Goal: Navigation & Orientation: Find specific page/section

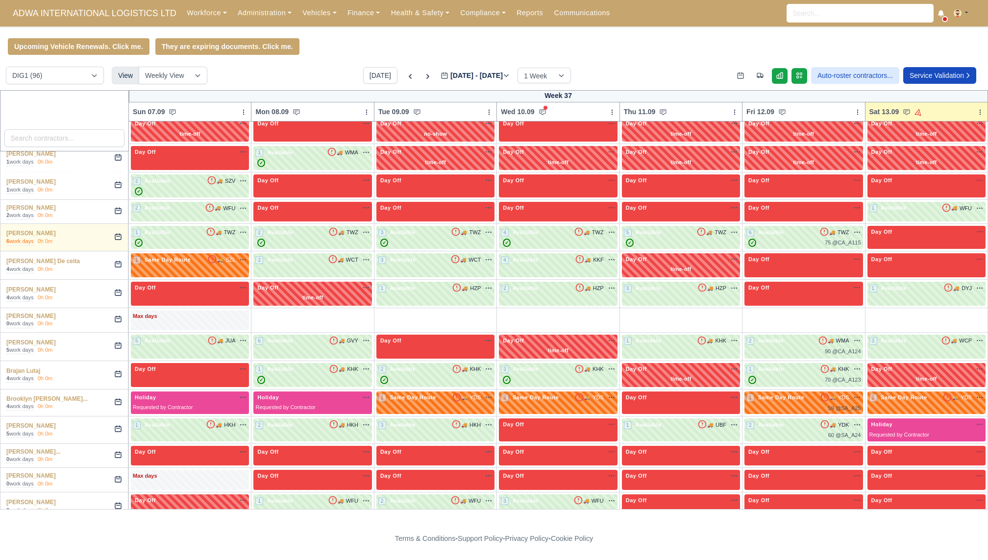
scroll to position [257, 0]
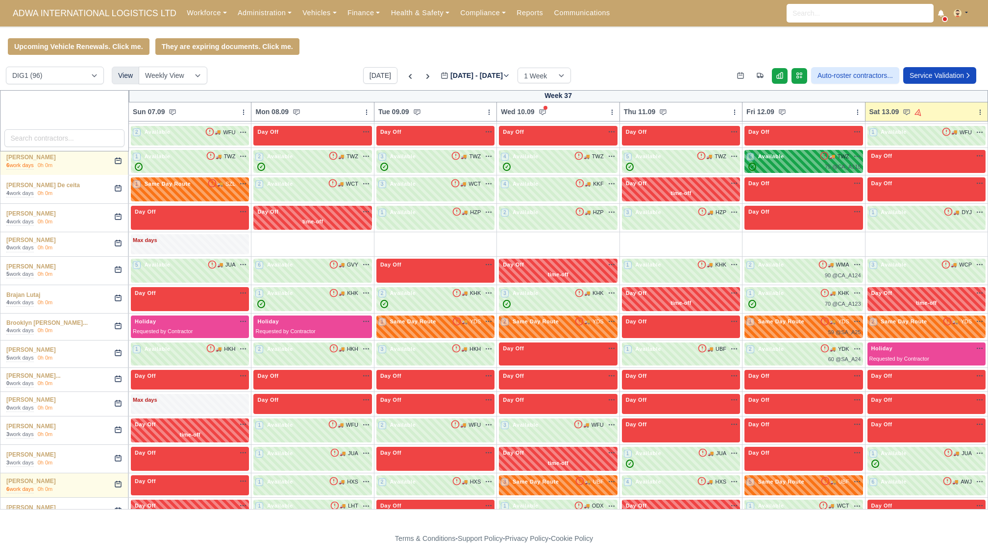
click at [793, 164] on div "✓ 75 @ CA_A115" at bounding box center [804, 167] width 114 height 8
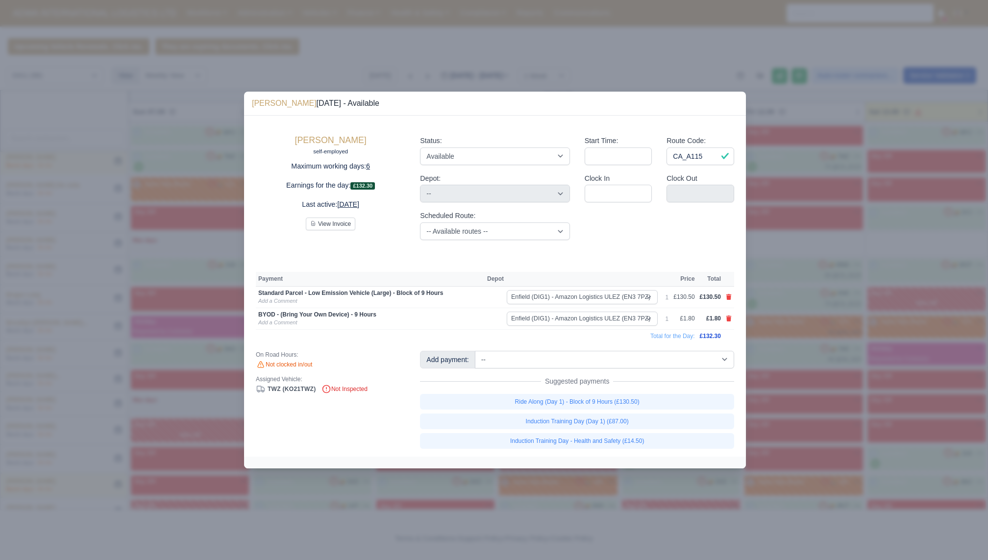
click at [798, 240] on div at bounding box center [494, 280] width 988 height 560
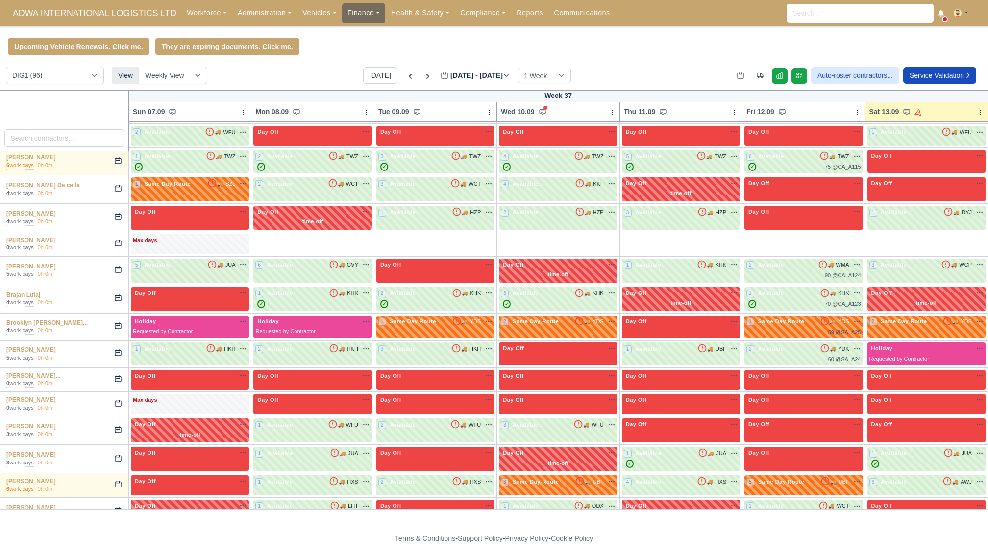
click at [357, 7] on link "Finance" at bounding box center [364, 12] width 44 height 19
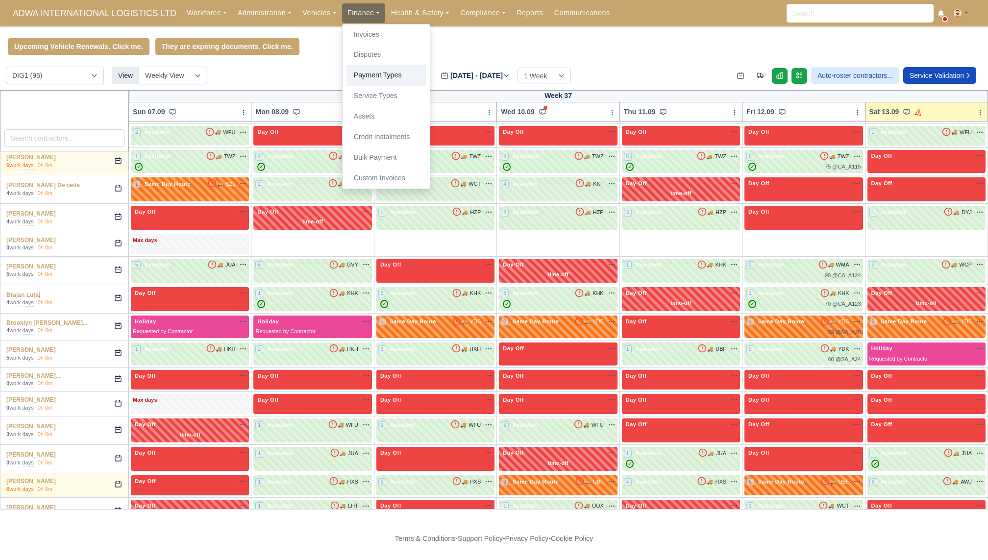
click at [374, 78] on link "Payment Types" at bounding box center [386, 75] width 79 height 21
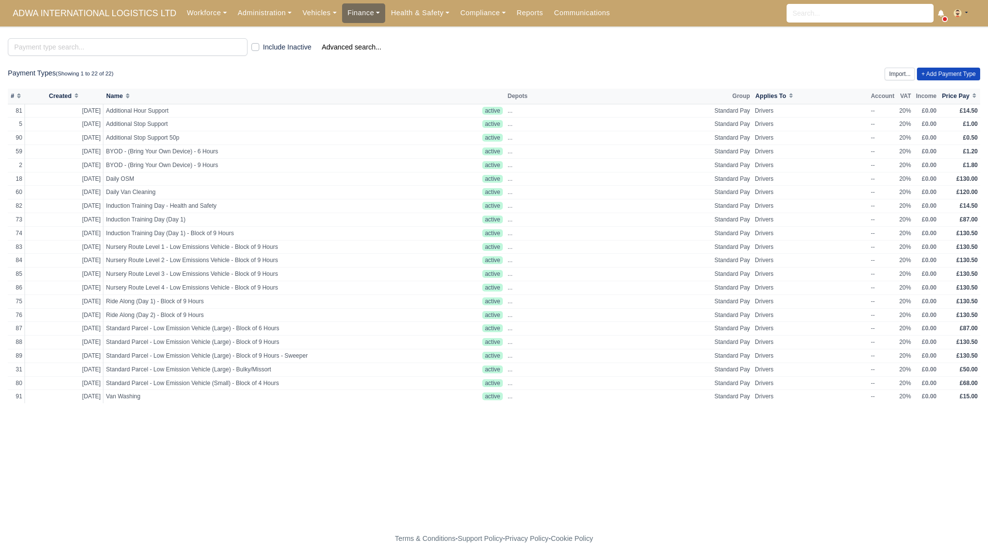
click at [362, 14] on link "Finance" at bounding box center [364, 12] width 44 height 19
click at [370, 92] on link "Service Types" at bounding box center [386, 96] width 79 height 21
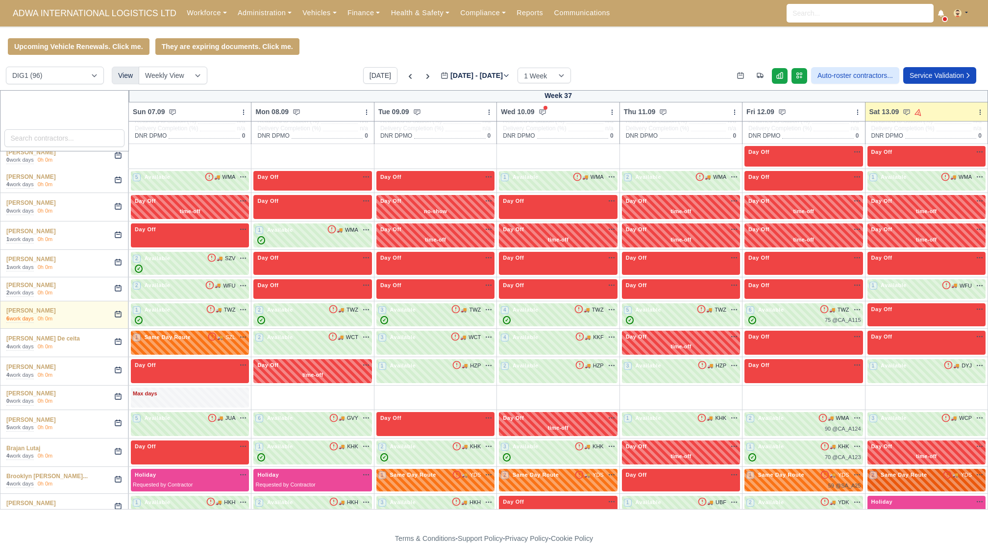
scroll to position [131, 0]
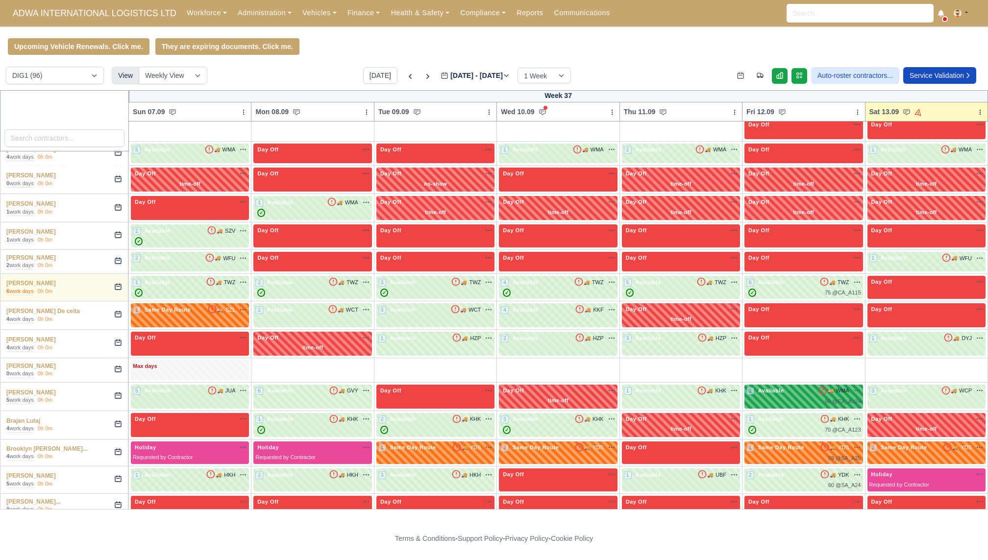
click at [781, 393] on div "2 Available" at bounding box center [766, 391] width 39 height 8
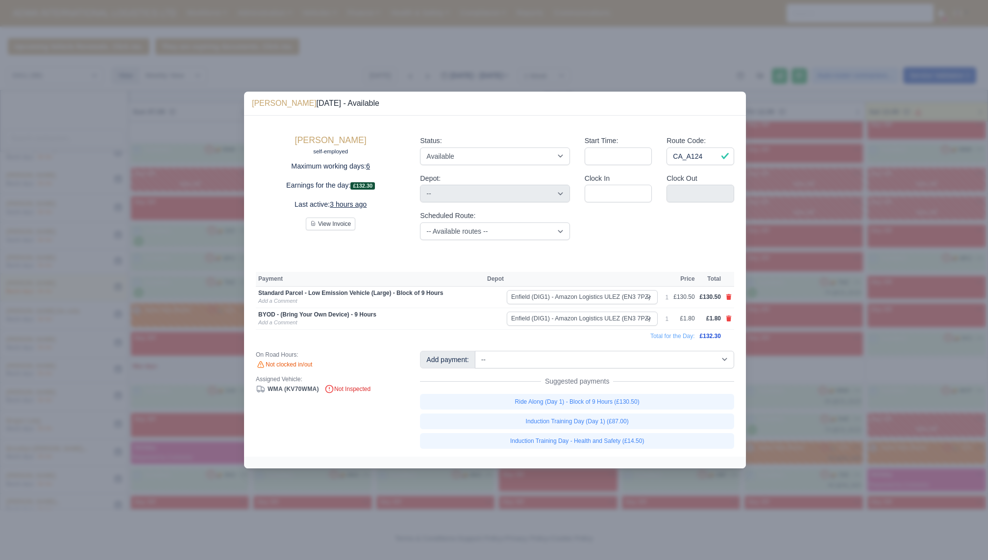
click at [813, 407] on div at bounding box center [494, 280] width 988 height 560
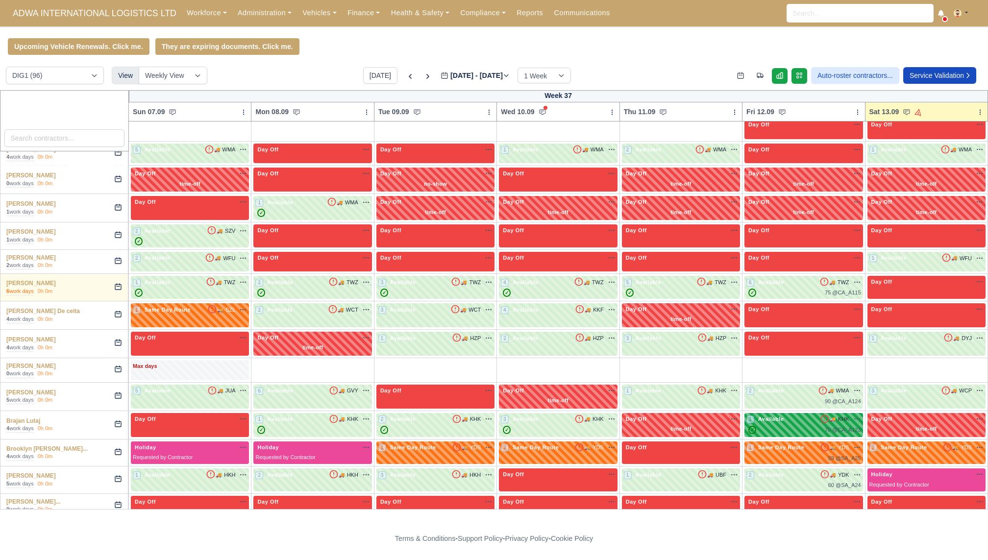
click at [788, 430] on div "✓ 70 @ CA_A123" at bounding box center [804, 430] width 114 height 8
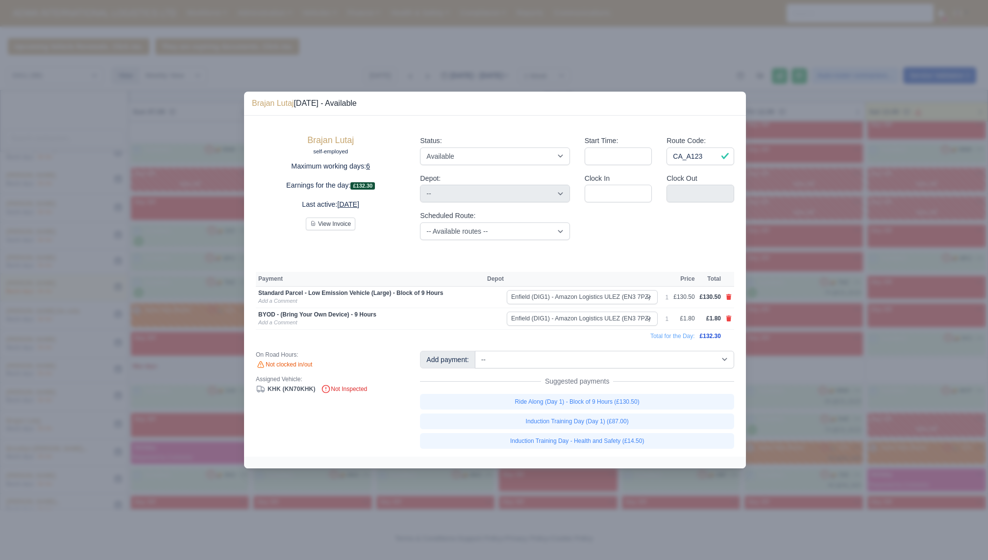
click at [380, 148] on div "Brajan Lutaj self-employed" at bounding box center [330, 146] width 149 height 22
click at [329, 141] on link "Brajan Lutaj" at bounding box center [330, 140] width 47 height 10
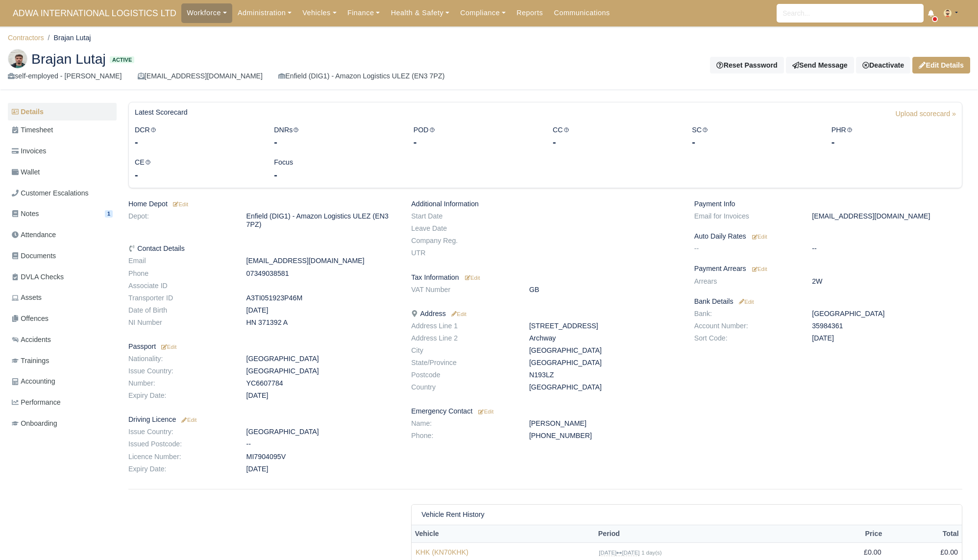
click at [958, 13] on button at bounding box center [955, 13] width 32 height 14
click at [925, 37] on link "Payment Settings" at bounding box center [926, 32] width 87 height 21
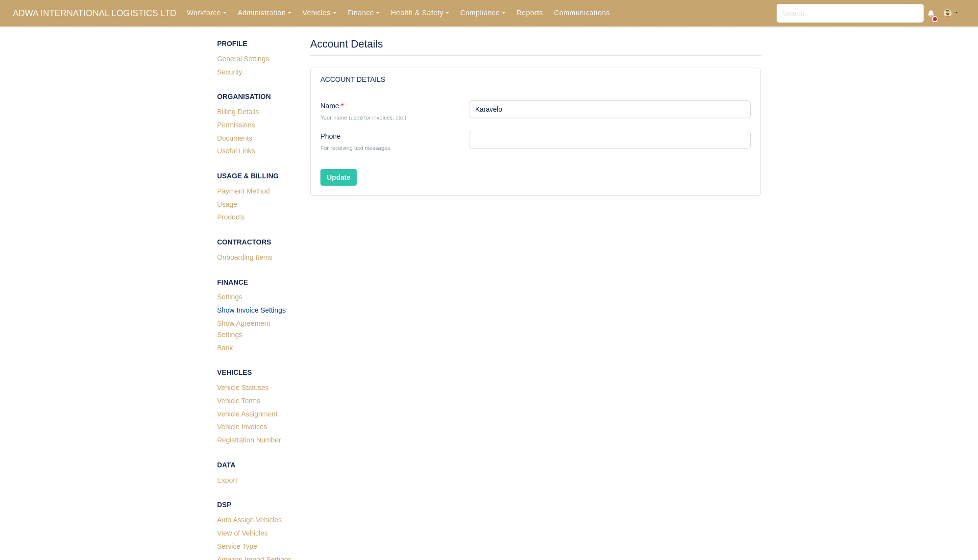
click at [263, 312] on link "Show Invoice Settings" at bounding box center [256, 311] width 78 height 13
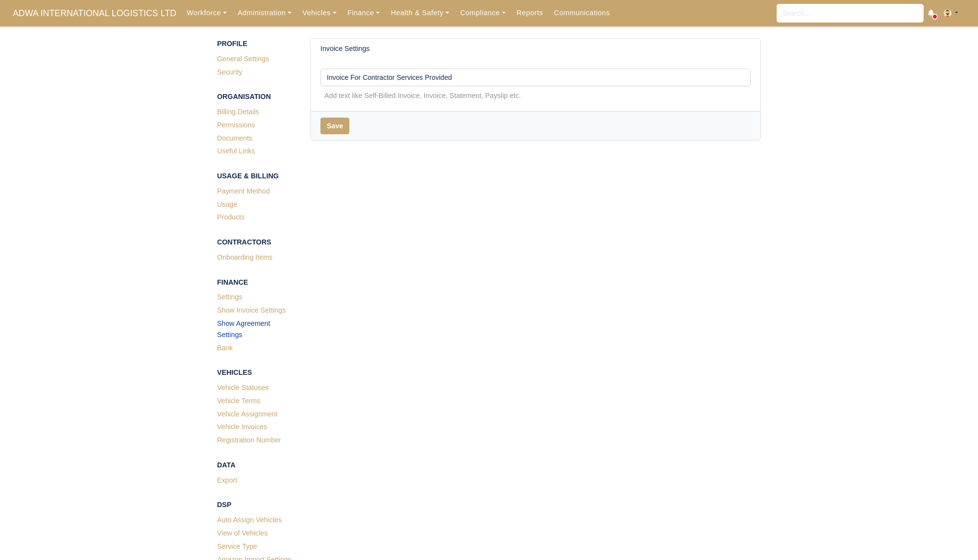
click at [235, 334] on link "Show Agreement Settings" at bounding box center [256, 330] width 78 height 25
click at [225, 298] on link "Settings" at bounding box center [256, 298] width 78 height 13
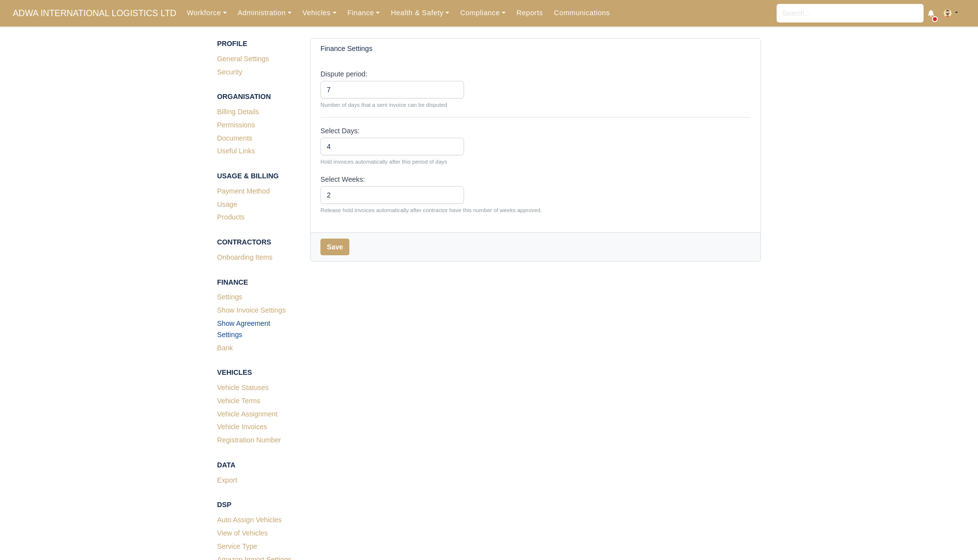
click at [230, 331] on link "Show Agreement Settings" at bounding box center [256, 330] width 78 height 25
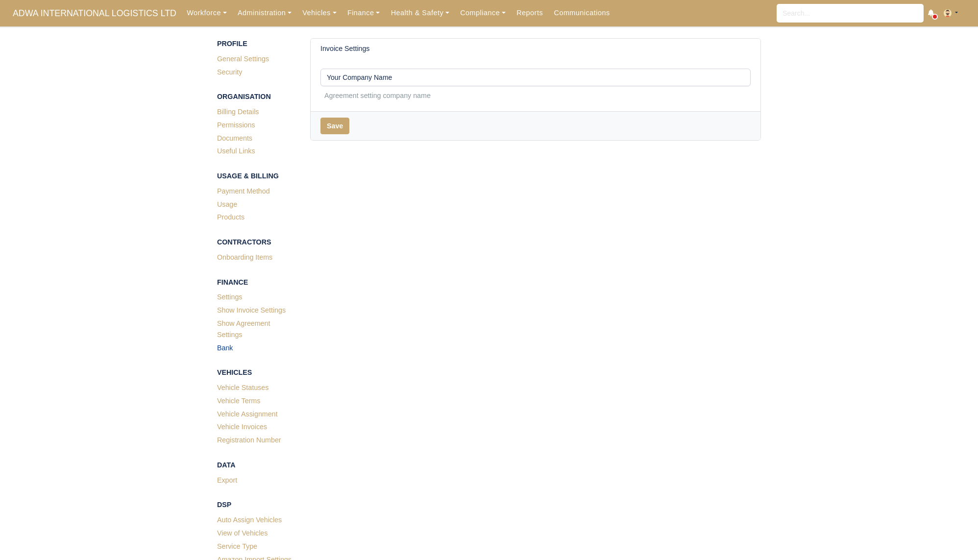
click at [227, 349] on link "Bank" at bounding box center [256, 349] width 78 height 13
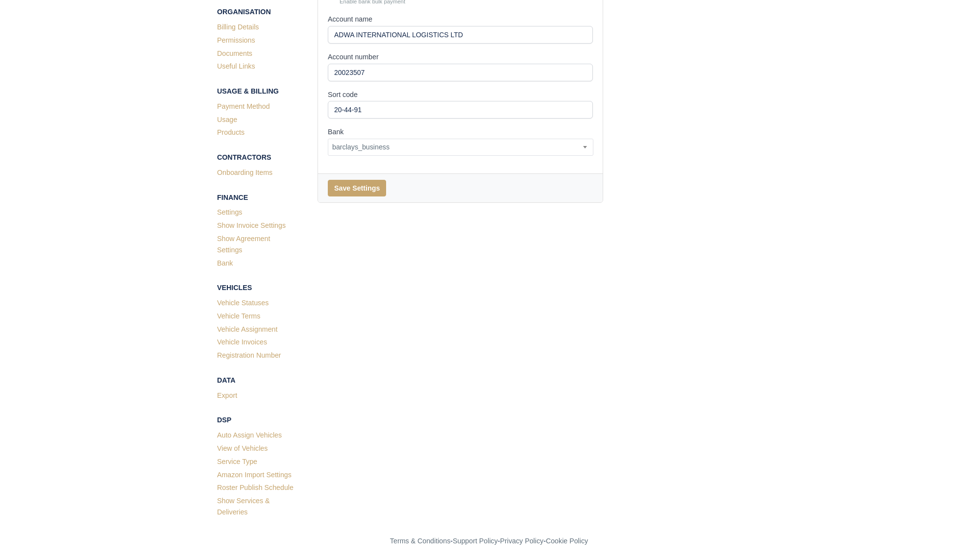
scroll to position [87, 0]
click at [264, 477] on link "Amazon Import Settings" at bounding box center [256, 474] width 78 height 13
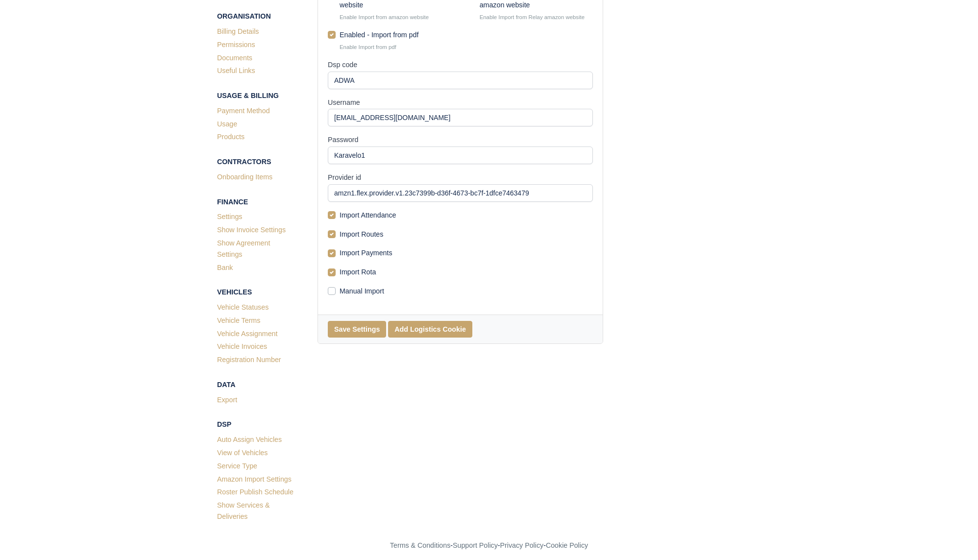
scroll to position [85, 0]
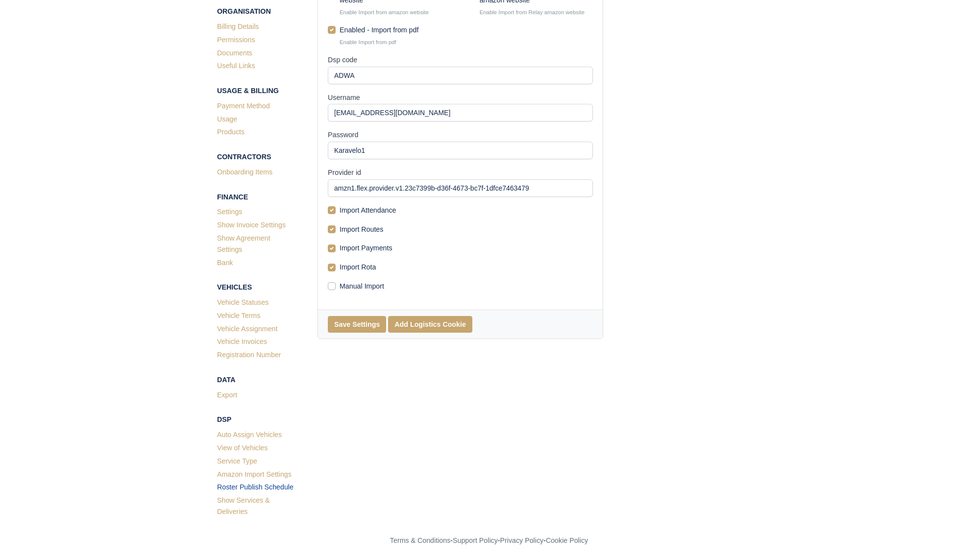
click at [261, 488] on link "Roster Publish Schedule" at bounding box center [256, 488] width 78 height 13
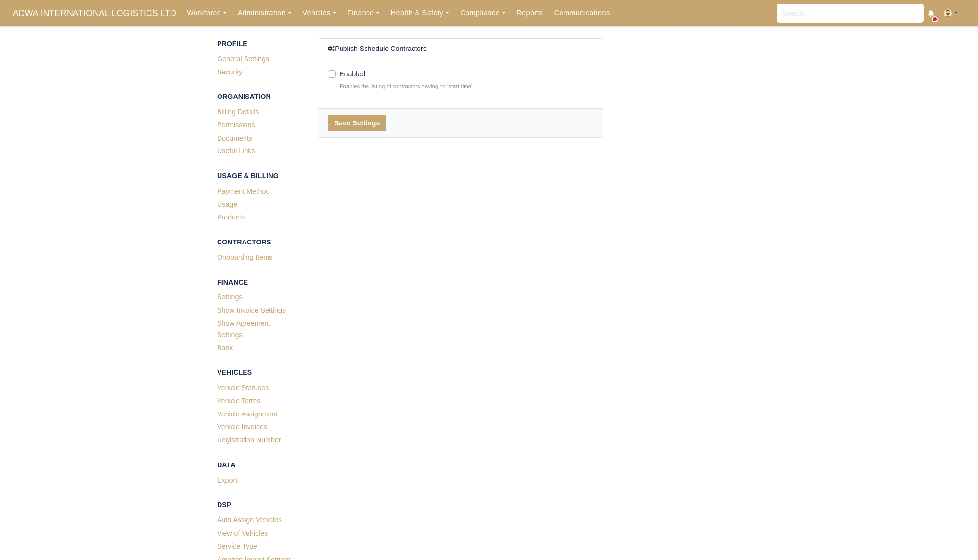
scroll to position [87, 0]
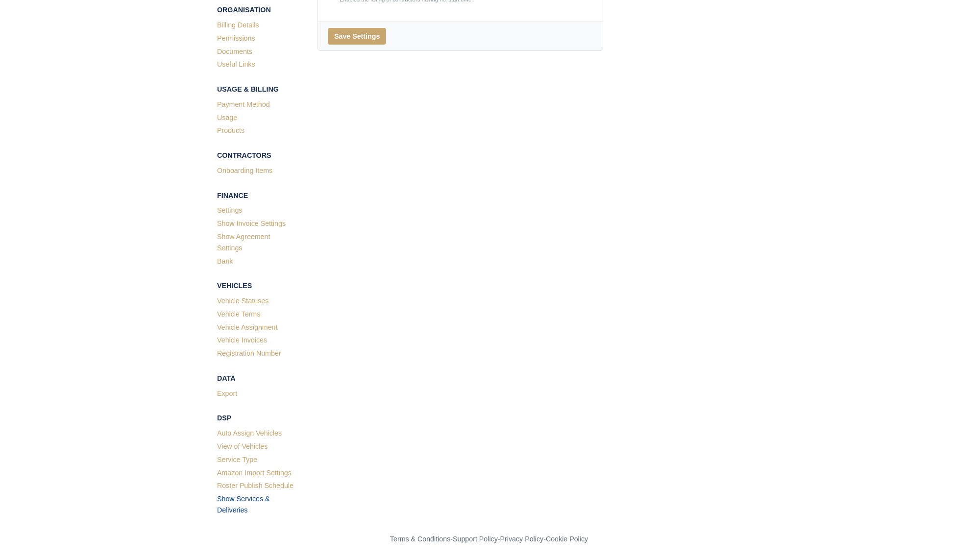
click at [243, 506] on link "Show Services & Deliveries" at bounding box center [256, 506] width 78 height 25
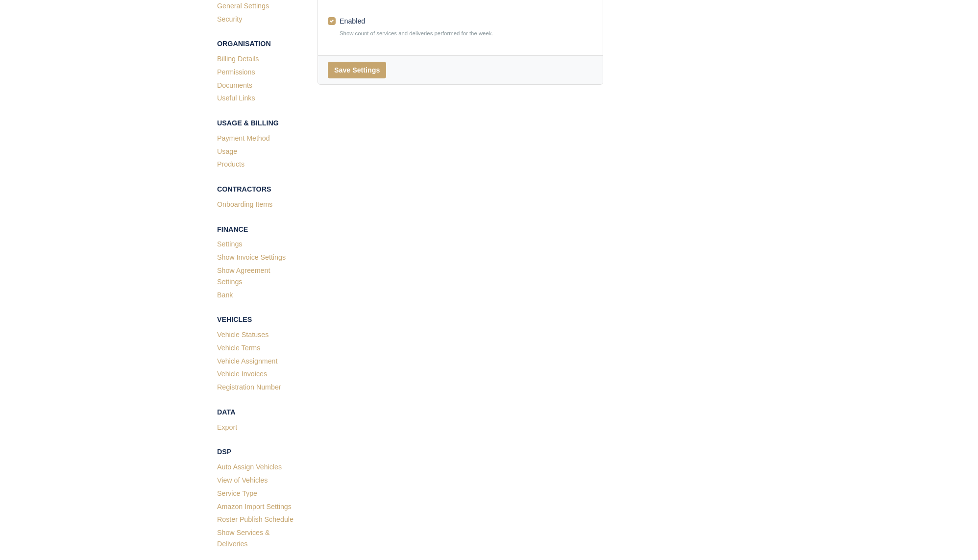
scroll to position [54, 0]
click at [254, 474] on link "View of Vehicles" at bounding box center [256, 480] width 78 height 13
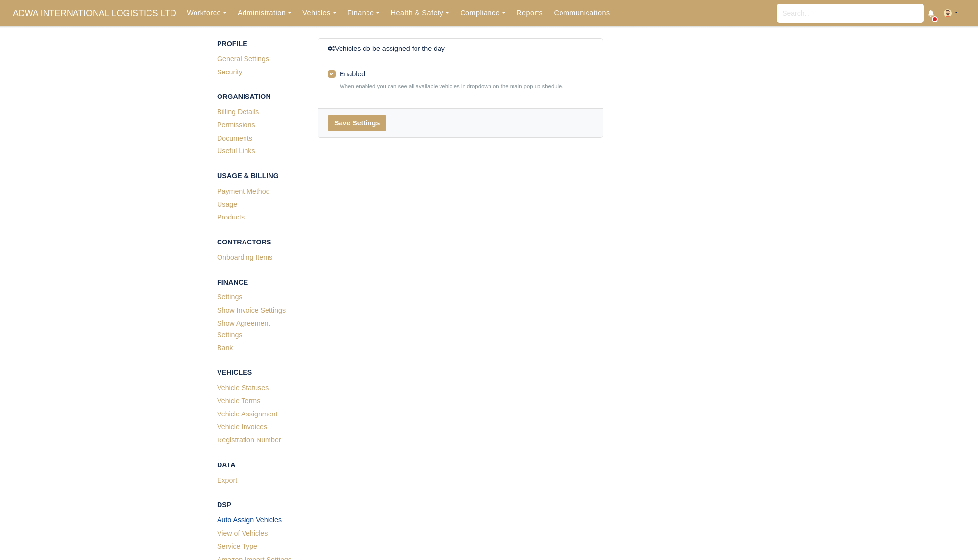
click at [250, 522] on link "Auto Assign Vehicles" at bounding box center [256, 521] width 78 height 13
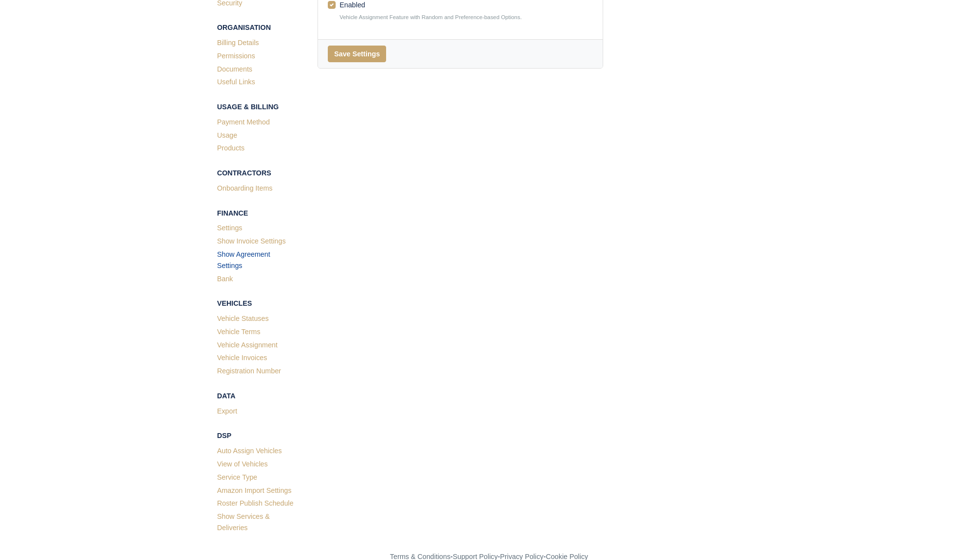
scroll to position [87, 0]
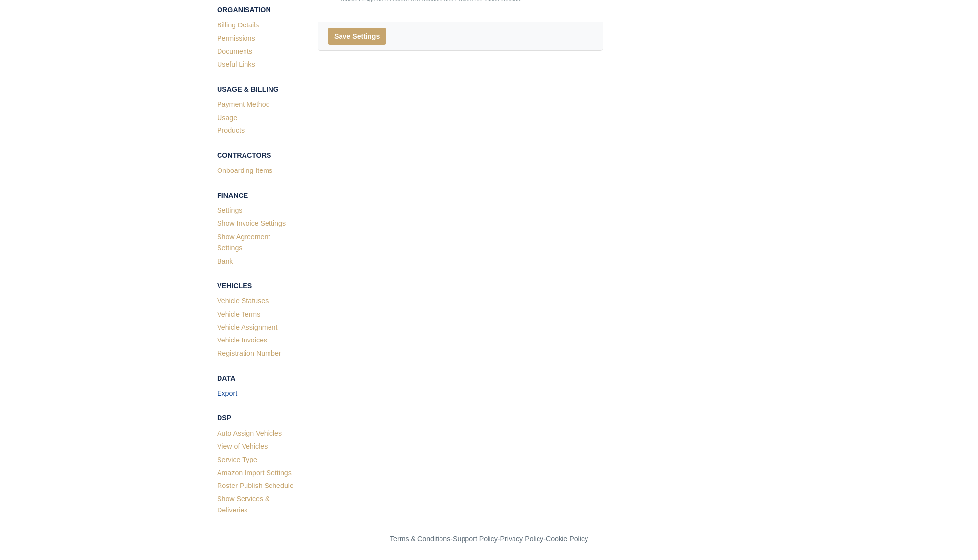
click at [229, 395] on link "Export" at bounding box center [256, 394] width 78 height 13
click at [245, 302] on link "Vehicle Statuses" at bounding box center [256, 302] width 78 height 13
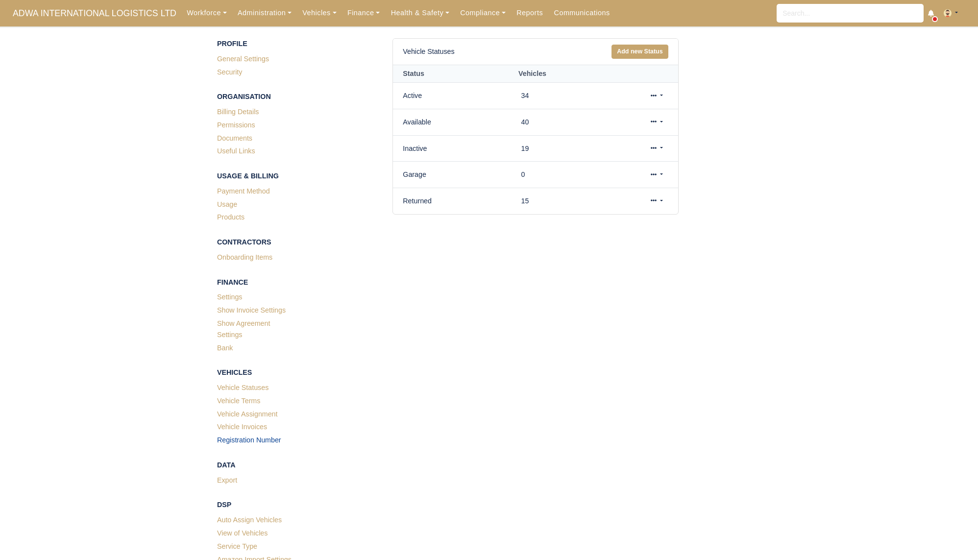
click at [244, 442] on link "Registration Number" at bounding box center [256, 441] width 78 height 13
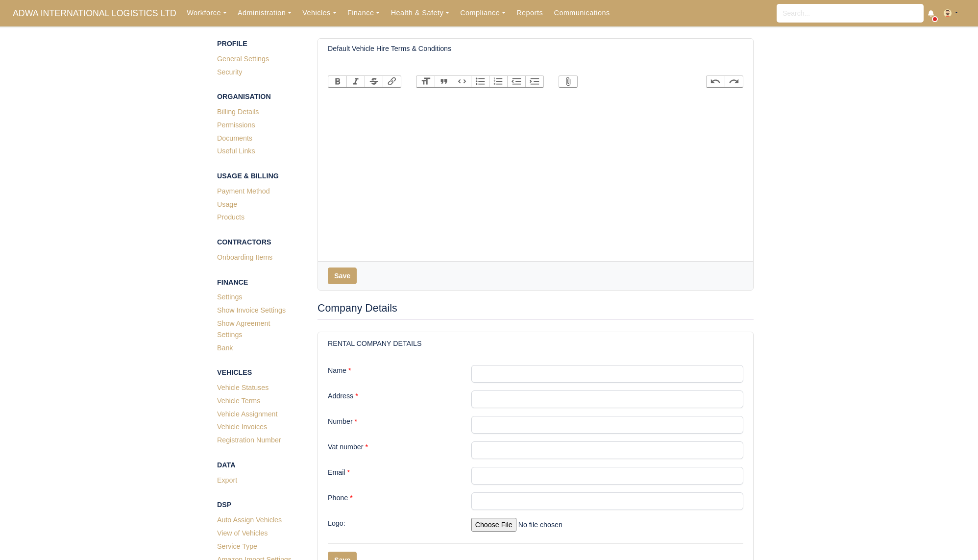
click at [254, 412] on link "Vehicle Assignment" at bounding box center [256, 415] width 78 height 13
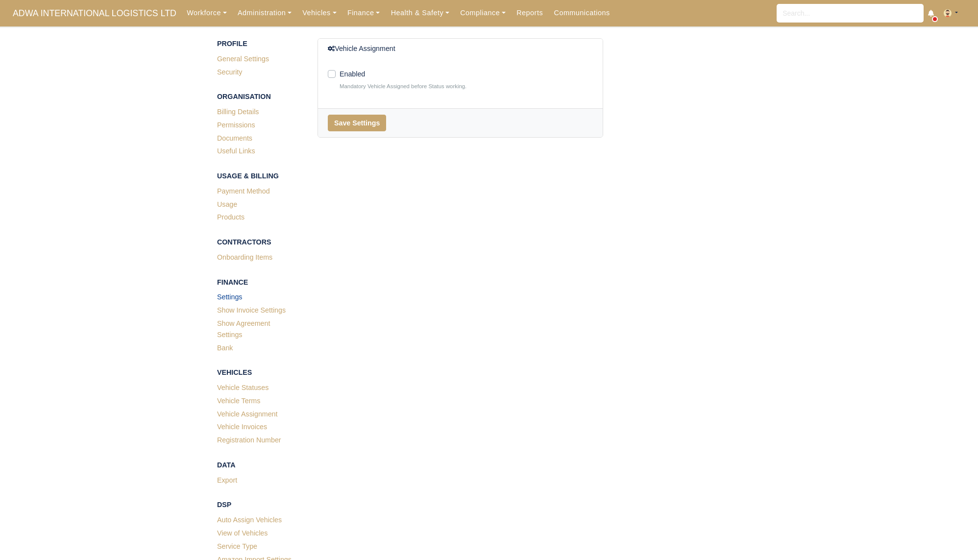
click at [239, 294] on link "Settings" at bounding box center [256, 298] width 78 height 13
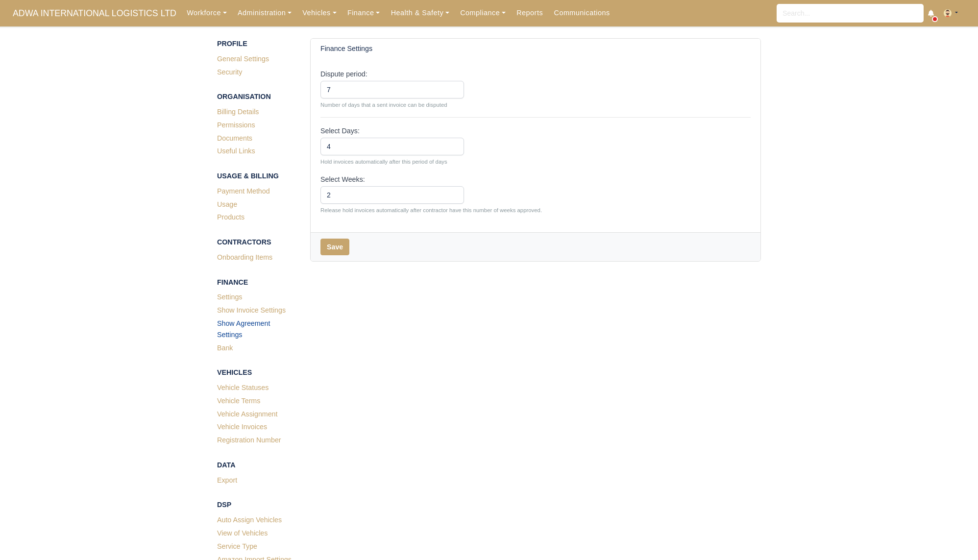
click at [233, 326] on link "Show Agreement Settings" at bounding box center [256, 330] width 78 height 25
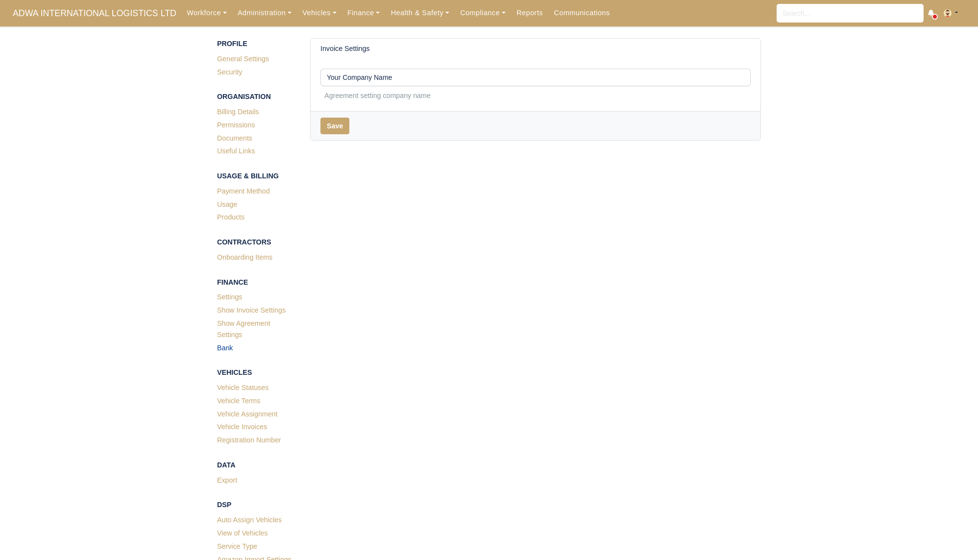
click at [226, 352] on link "Bank" at bounding box center [256, 349] width 78 height 13
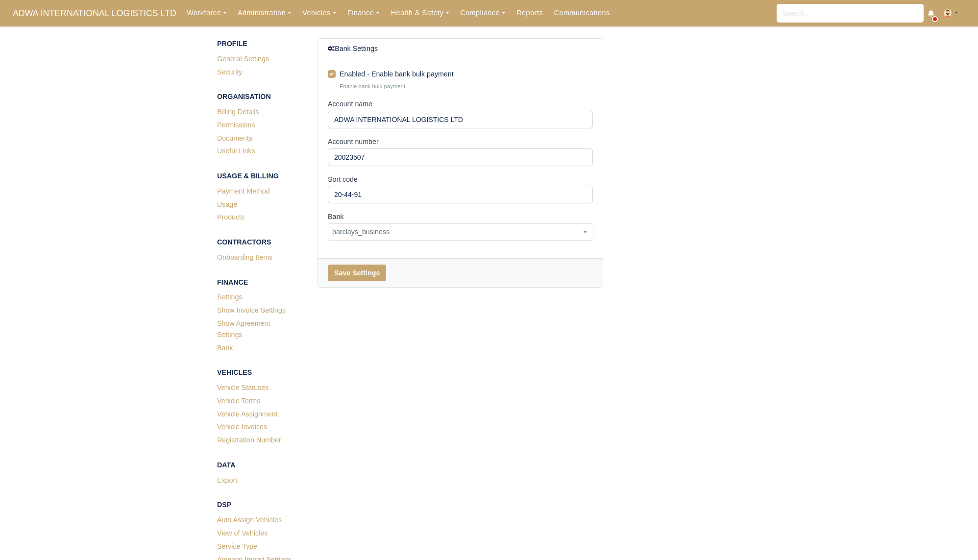
click at [949, 14] on img at bounding box center [948, 13] width 8 height 8
click at [926, 49] on link "Settings" at bounding box center [926, 52] width 87 height 21
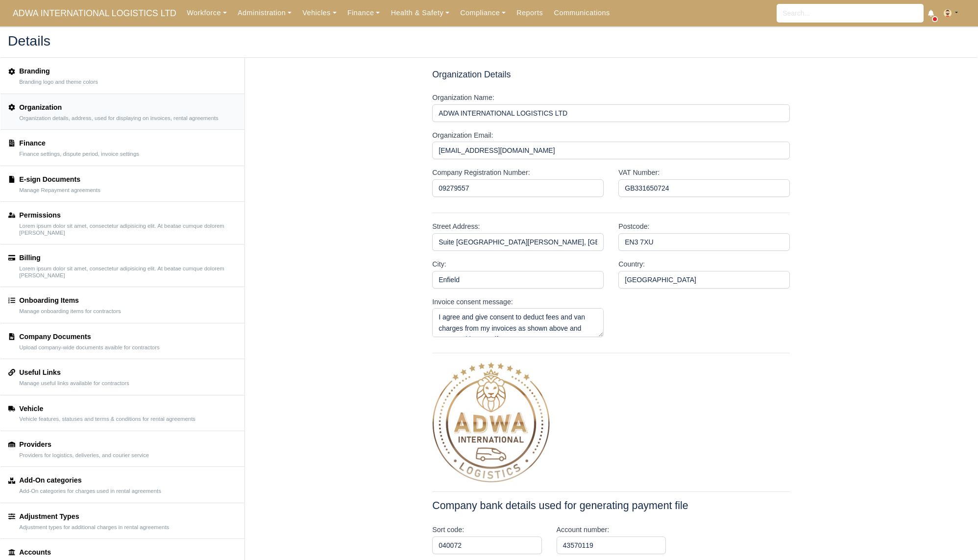
click at [100, 151] on small "Finance settings, dispute period, invoice settings" at bounding box center [79, 154] width 120 height 7
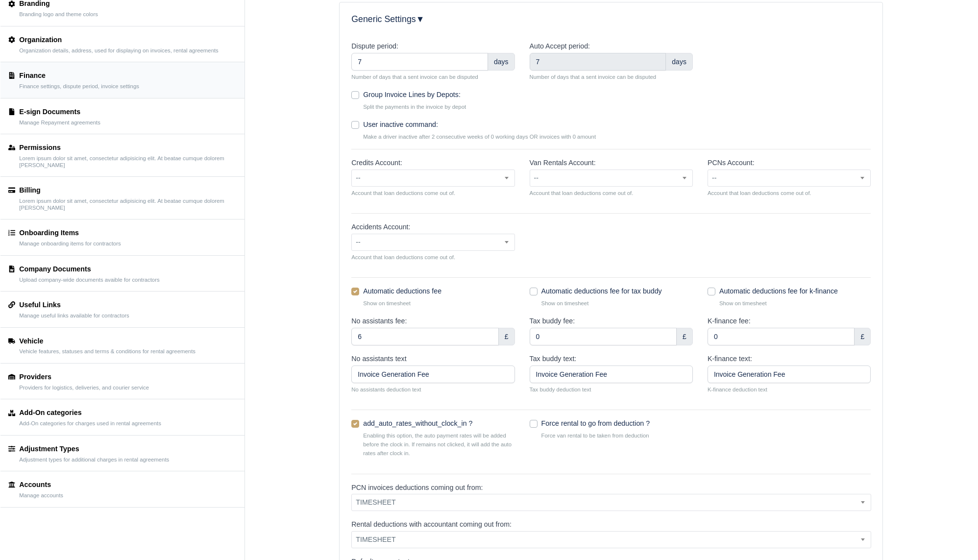
scroll to position [78, 0]
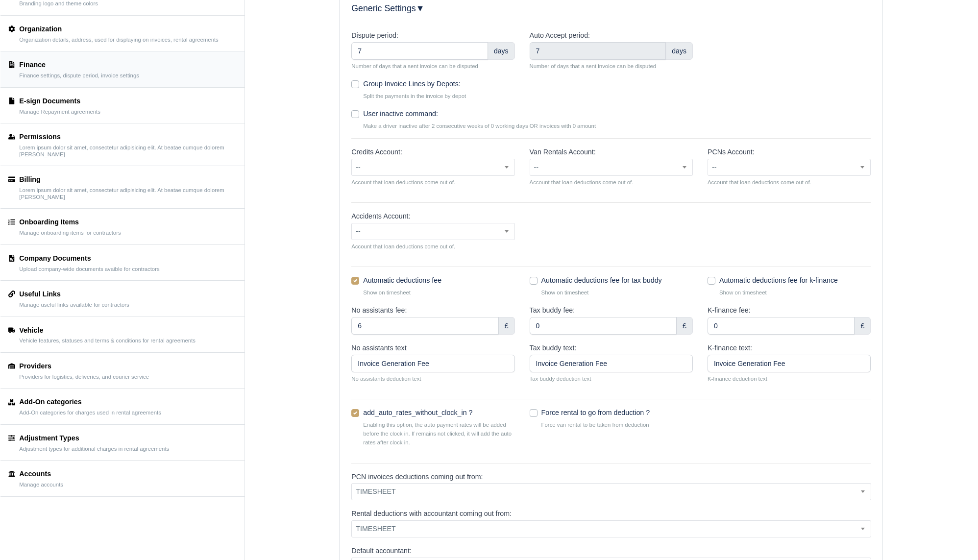
click at [91, 334] on div "Vehicle" at bounding box center [107, 330] width 176 height 11
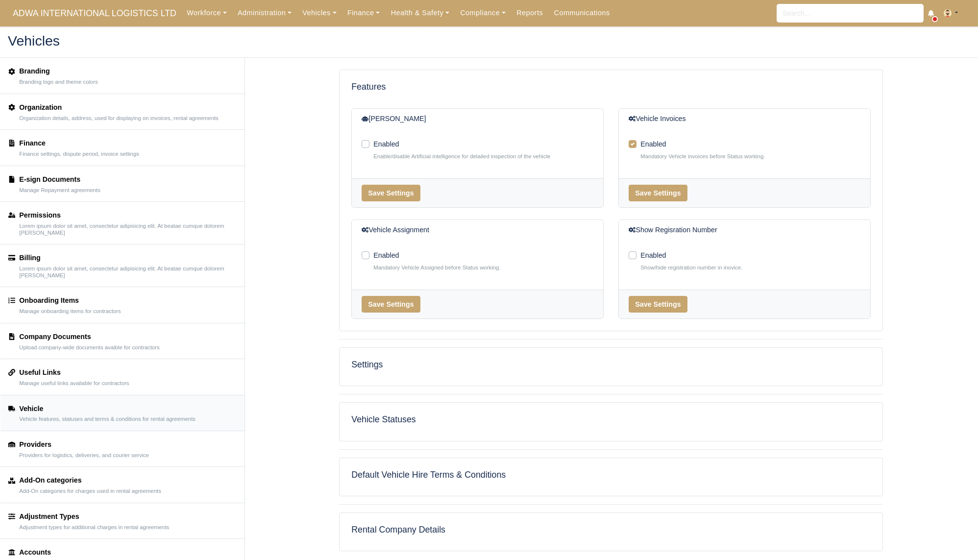
click at [416, 360] on h5 "Settings" at bounding box center [611, 365] width 520 height 10
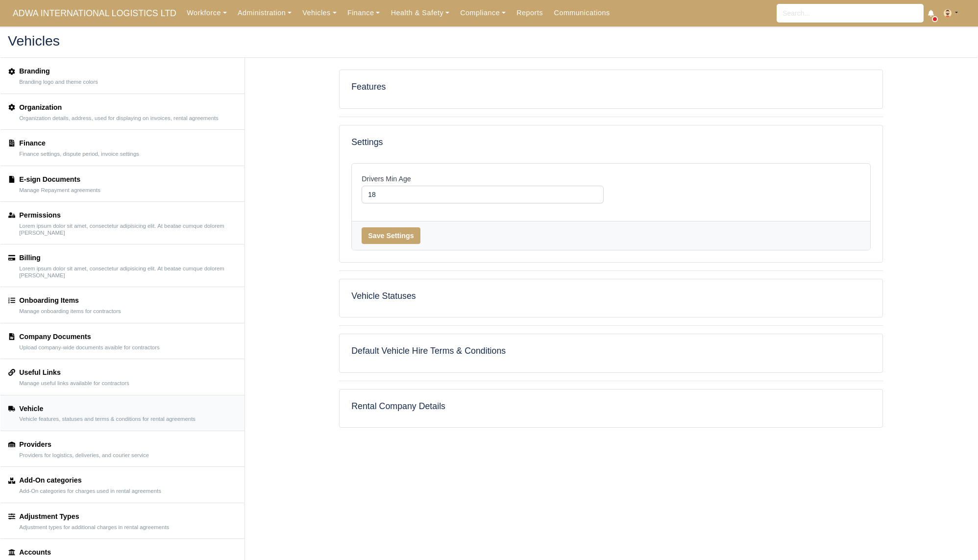
click at [406, 306] on div "Vehicle Statuses" at bounding box center [611, 298] width 543 height 38
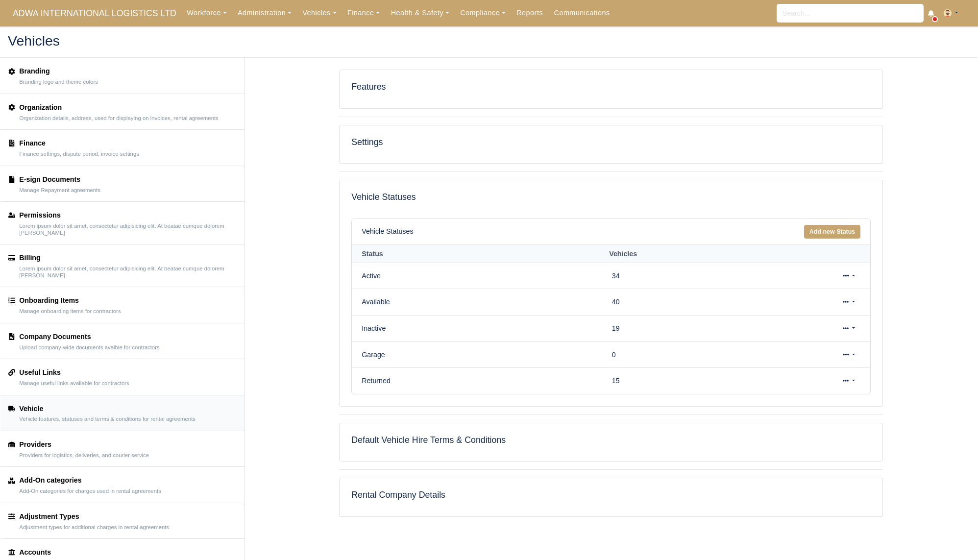
click at [435, 447] on div "Default Vehicle Hire Terms & Conditions" at bounding box center [611, 442] width 543 height 38
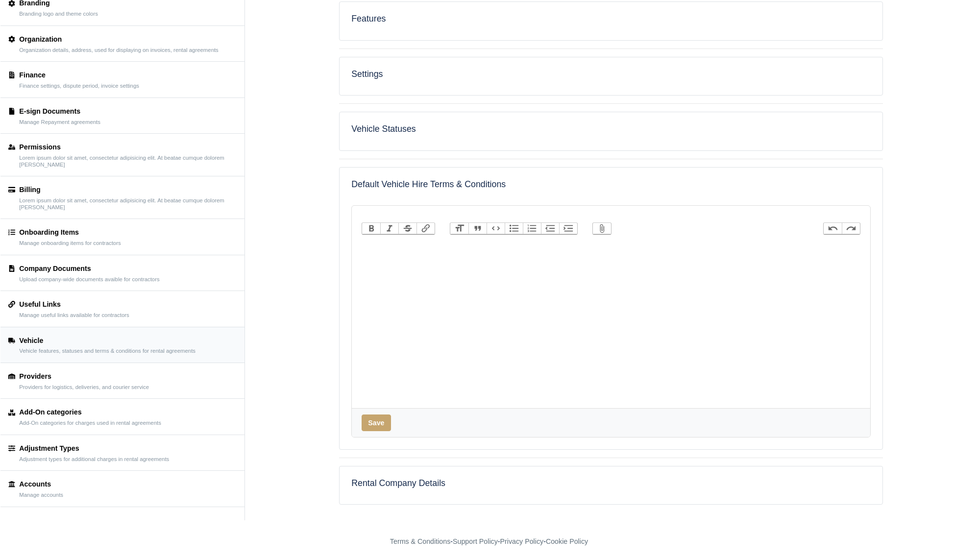
click at [421, 485] on h5 "Rental Company Details" at bounding box center [611, 483] width 520 height 10
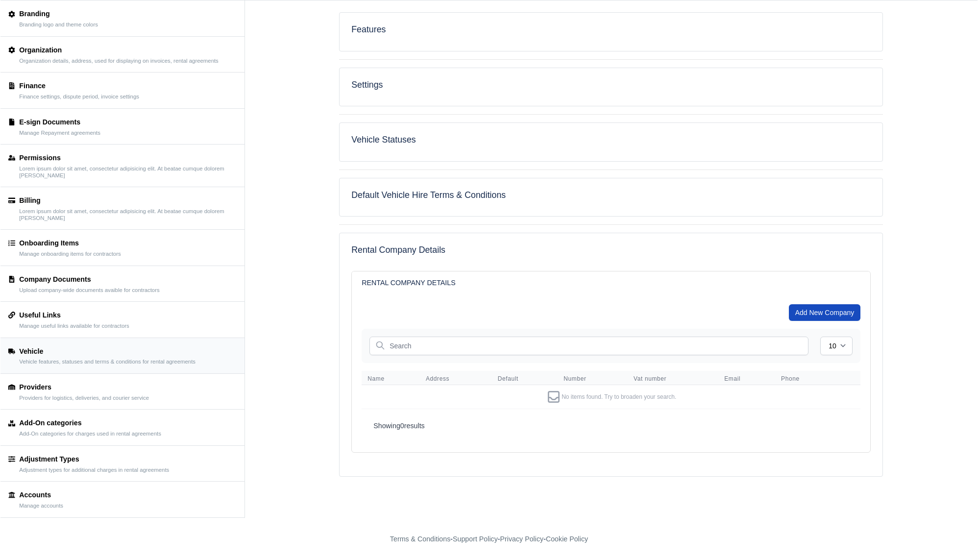
scroll to position [55, 0]
click at [166, 395] on div "Providers Providers for logistics, deliveries, and courier service" at bounding box center [122, 394] width 228 height 20
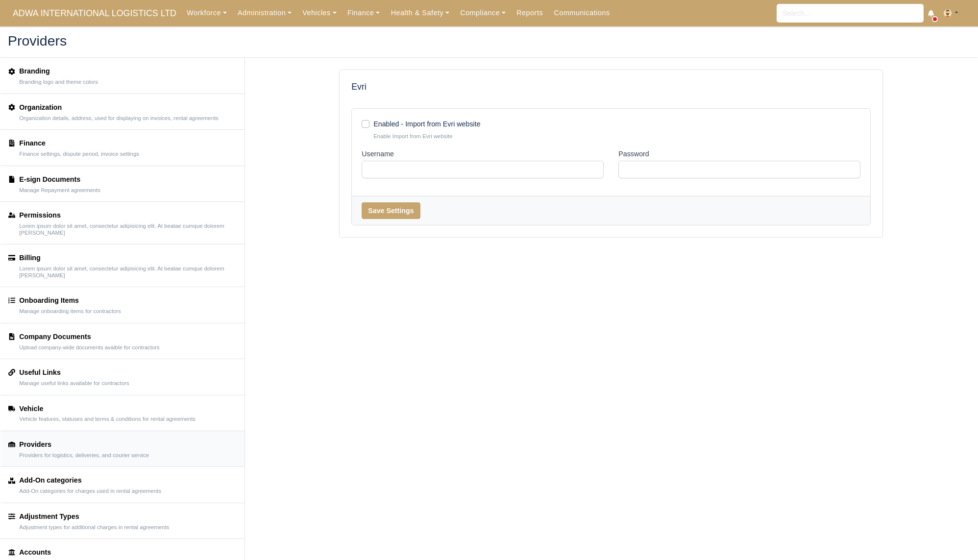
click at [141, 480] on div "Add-On categories" at bounding box center [90, 480] width 142 height 11
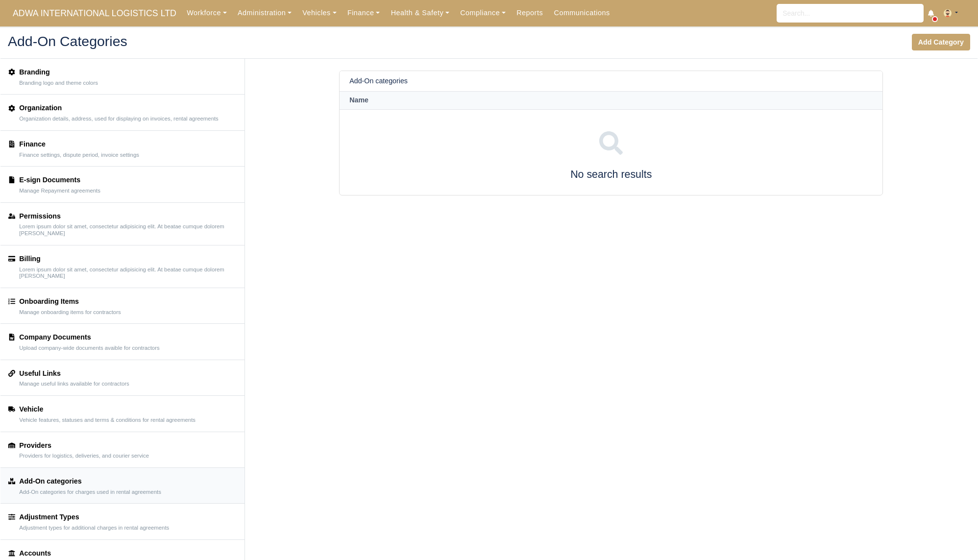
click at [115, 522] on div "Adjustment Types Adjustment types for additional charges in rental agreements" at bounding box center [94, 522] width 150 height 20
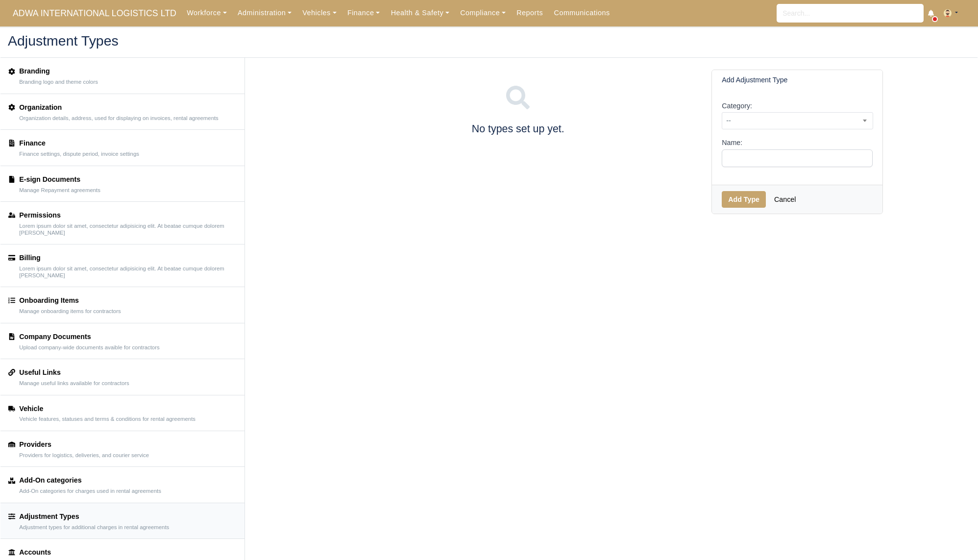
click at [117, 356] on link "Company Documents Upload company-wide documents avaible for contractors" at bounding box center [122, 342] width 244 height 36
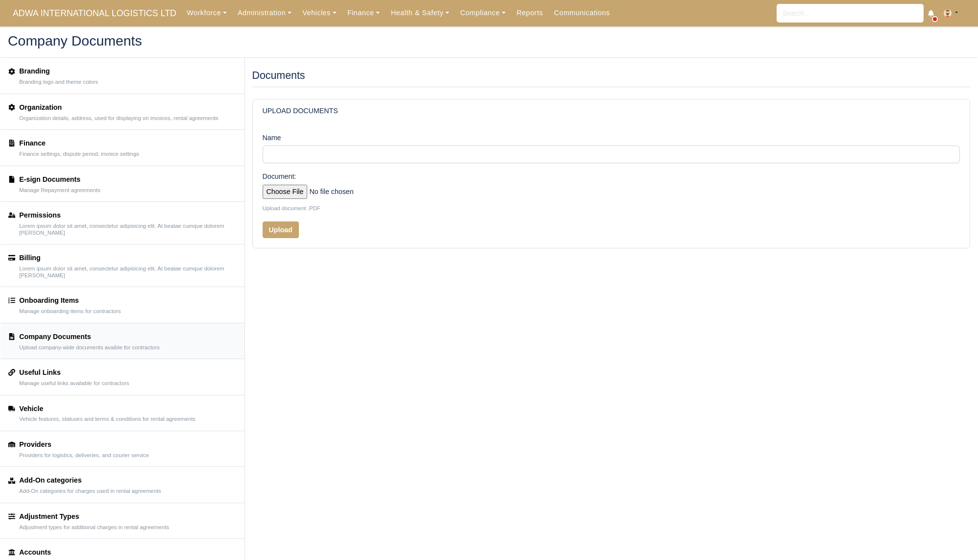
click at [119, 320] on link "Onboarding Items Manage onboarding items for contractors" at bounding box center [122, 305] width 244 height 36
click at [121, 305] on div "Onboarding Items Manage onboarding items for contractors" at bounding box center [69, 305] width 101 height 20
click at [121, 260] on div "Billing" at bounding box center [127, 257] width 217 height 11
click at [56, 194] on link "E-sign Documents Manage Repayment agreements" at bounding box center [122, 184] width 244 height 36
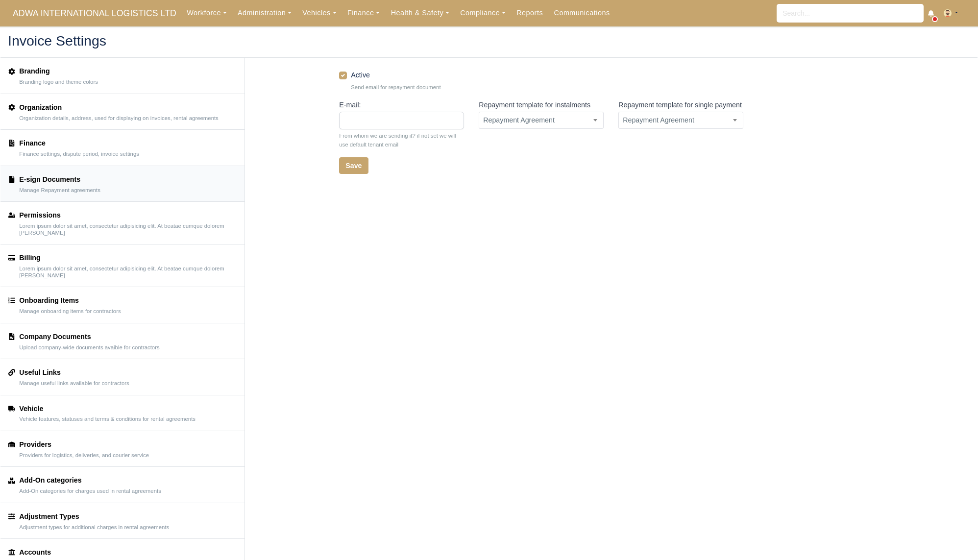
click at [80, 143] on div "Finance" at bounding box center [79, 143] width 120 height 11
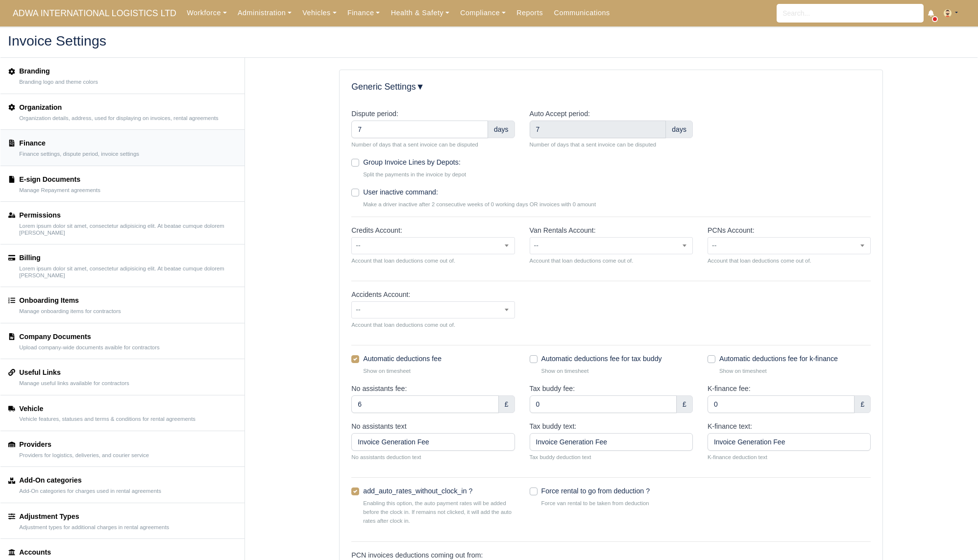
click at [84, 84] on small "Branding logo and theme colors" at bounding box center [58, 82] width 79 height 7
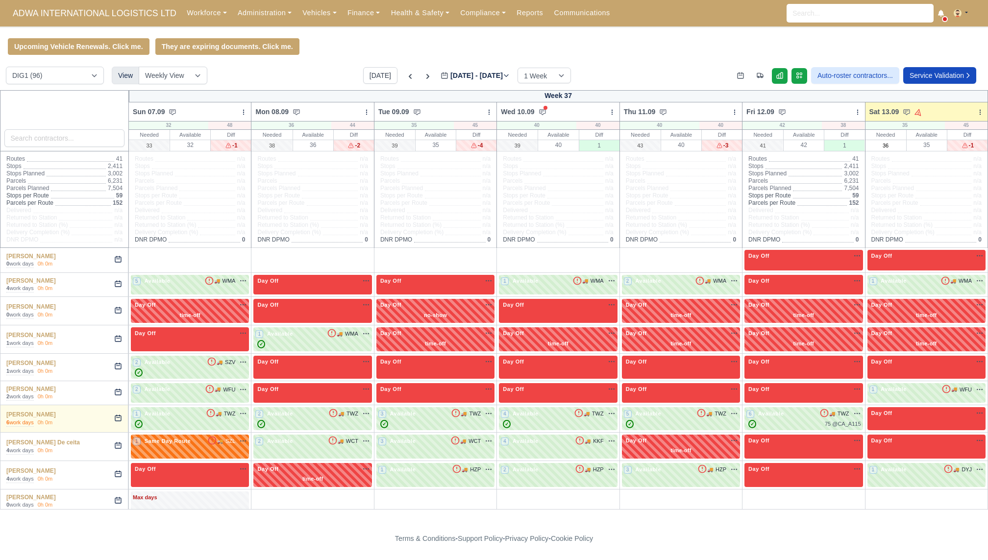
scroll to position [519, 0]
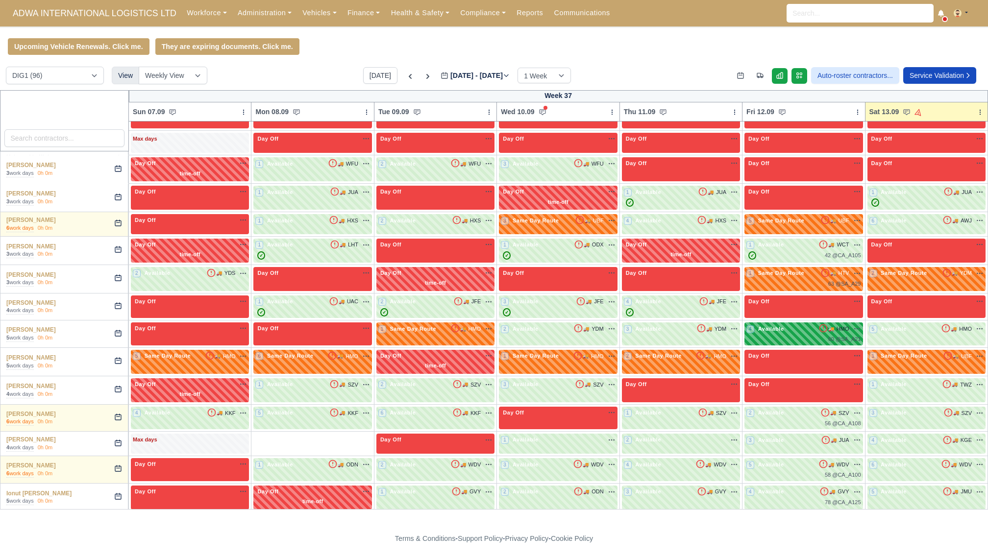
click at [789, 335] on div "60 @ SA_A21" at bounding box center [804, 339] width 114 height 8
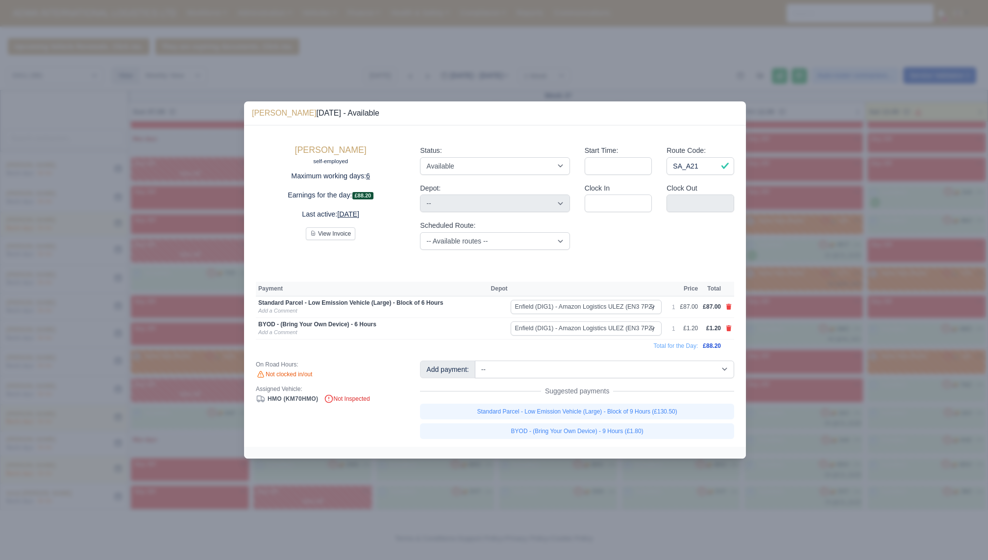
click at [846, 472] on div at bounding box center [494, 280] width 988 height 560
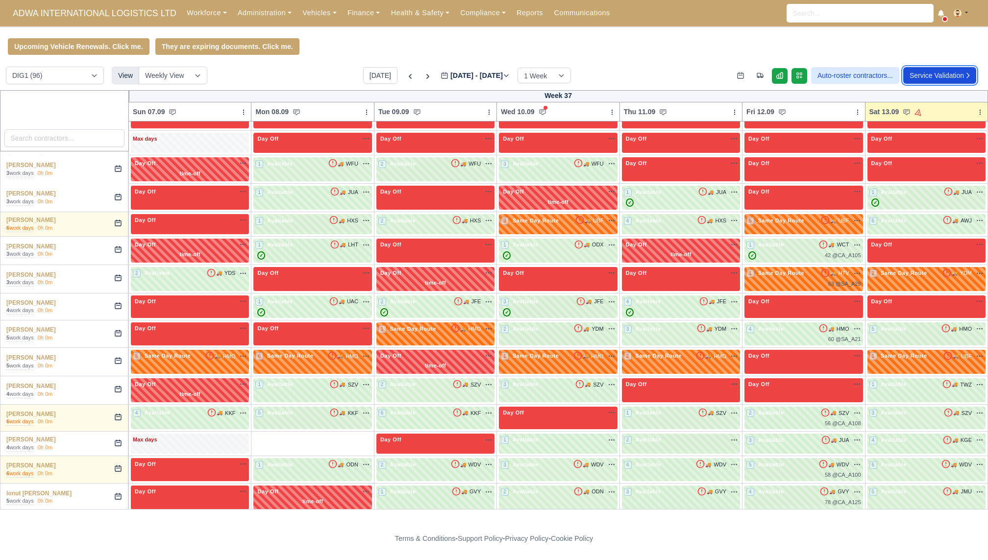
click at [936, 77] on link "Service Validation" at bounding box center [939, 75] width 73 height 17
